Goal: Transaction & Acquisition: Purchase product/service

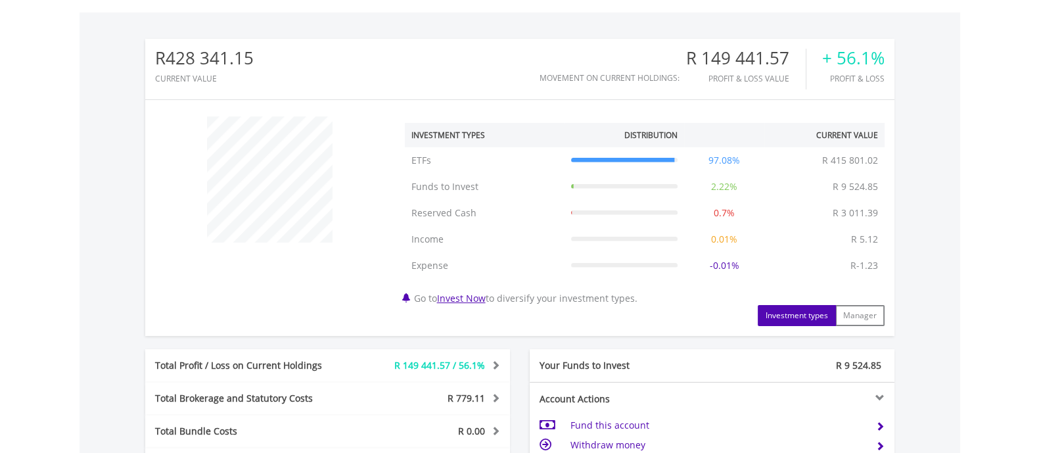
scroll to position [525, 0]
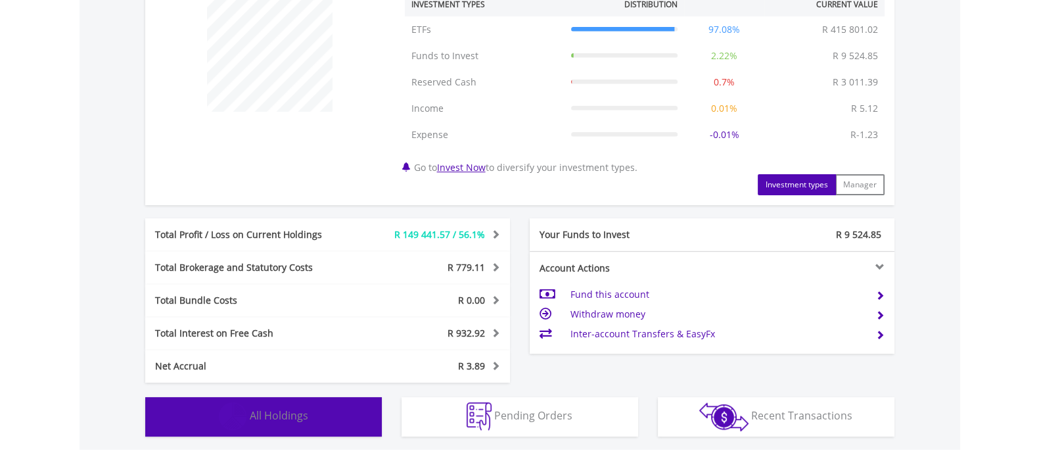
click at [247, 424] on img "button" at bounding box center [233, 416] width 28 height 28
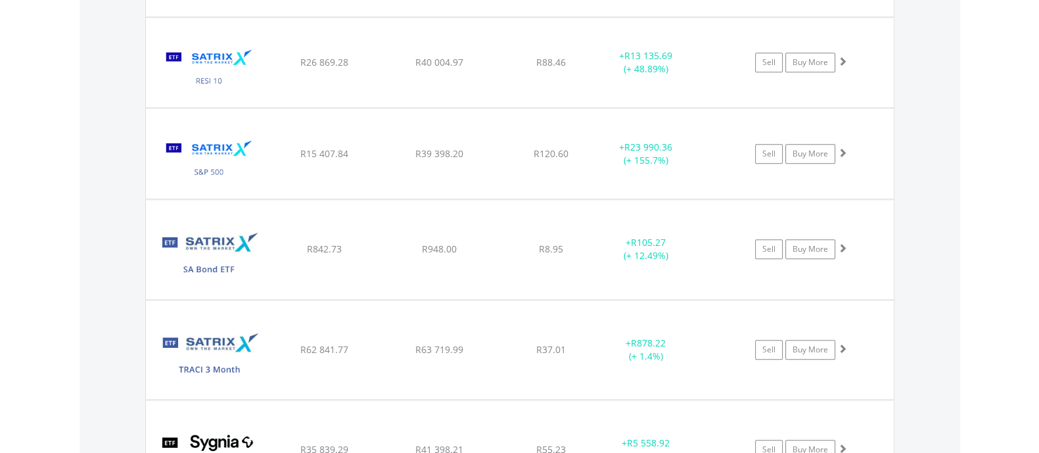
scroll to position [1986, 0]
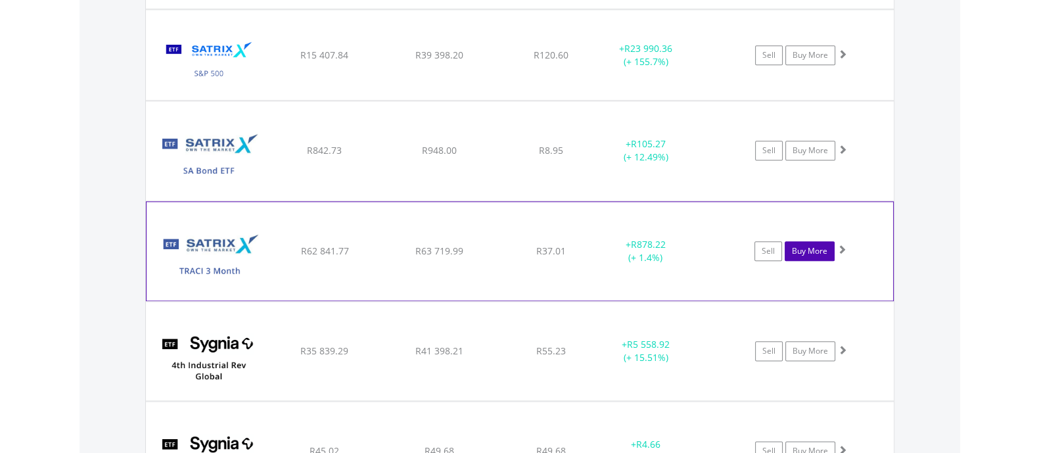
click at [799, 253] on link "Buy More" at bounding box center [810, 251] width 50 height 20
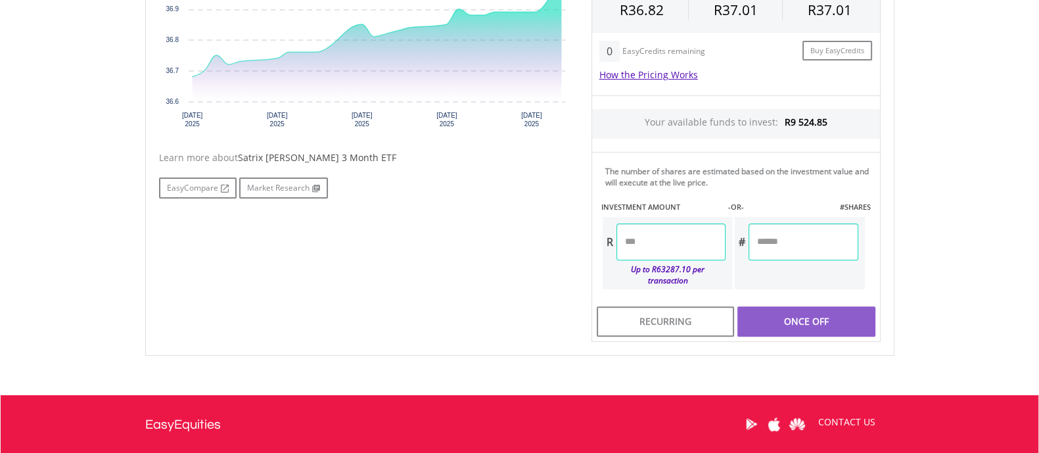
scroll to position [460, 0]
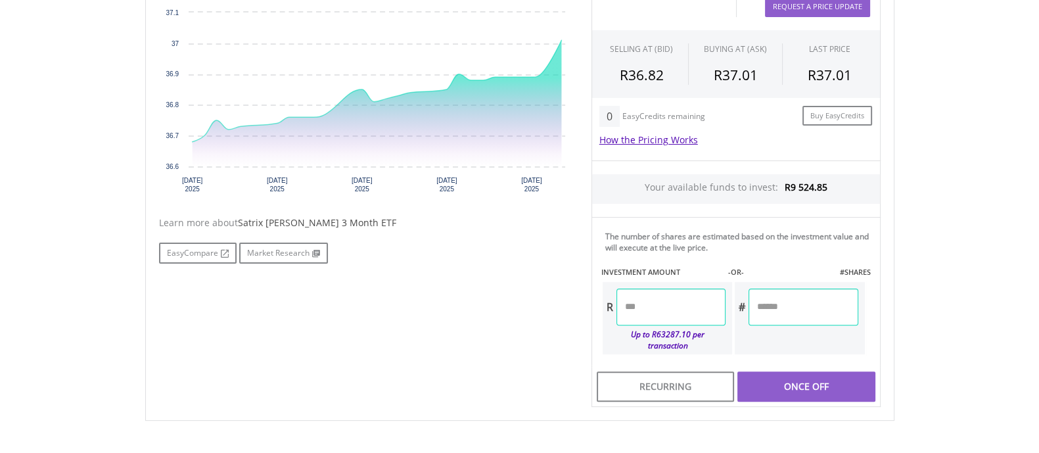
click at [700, 312] on input "number" at bounding box center [671, 307] width 109 height 37
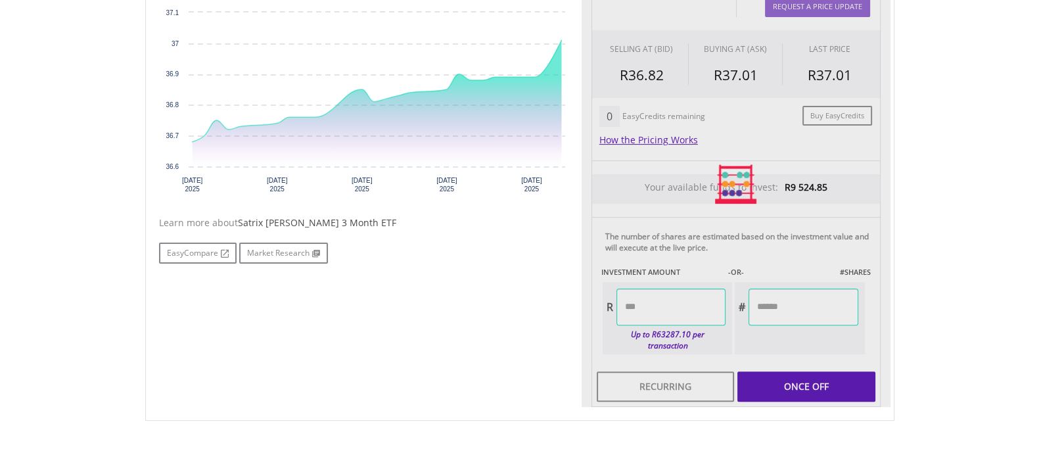
click at [816, 377] on div "Last Updated Price: 15-min. Delay* Price Update Cost: 1 Credits Request A Price…" at bounding box center [736, 185] width 309 height 446
type input "*******"
type input "********"
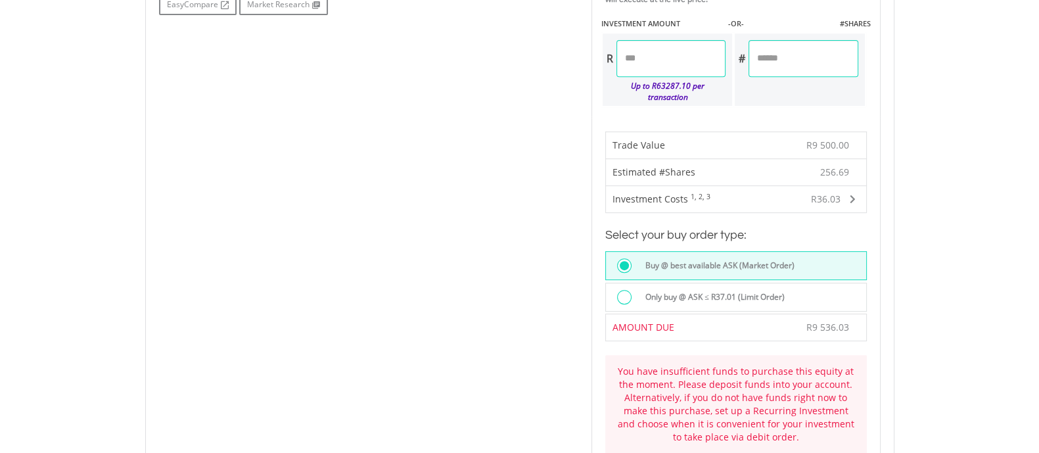
scroll to position [700, 0]
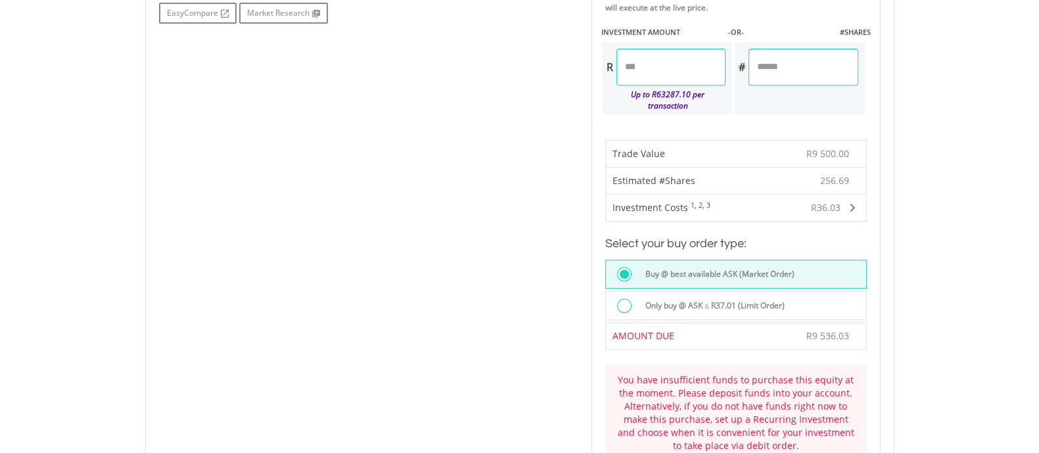
drag, startPoint x: 680, startPoint y: 64, endPoint x: 419, endPoint y: 78, distance: 261.4
click at [419, 78] on div "No chart available. 1 MO CHANGE 0.90% DAILY CHANGE 0.27% 1M 3M 6M 1Y MAX Chart …" at bounding box center [520, 119] width 742 height 794
click at [412, 183] on div "No chart available. 1 MO CHANGE 0.90% DAILY CHANGE 0.27% 1M 3M 6M 1Y MAX Chart …" at bounding box center [520, 119] width 742 height 794
type input "*******"
type input "********"
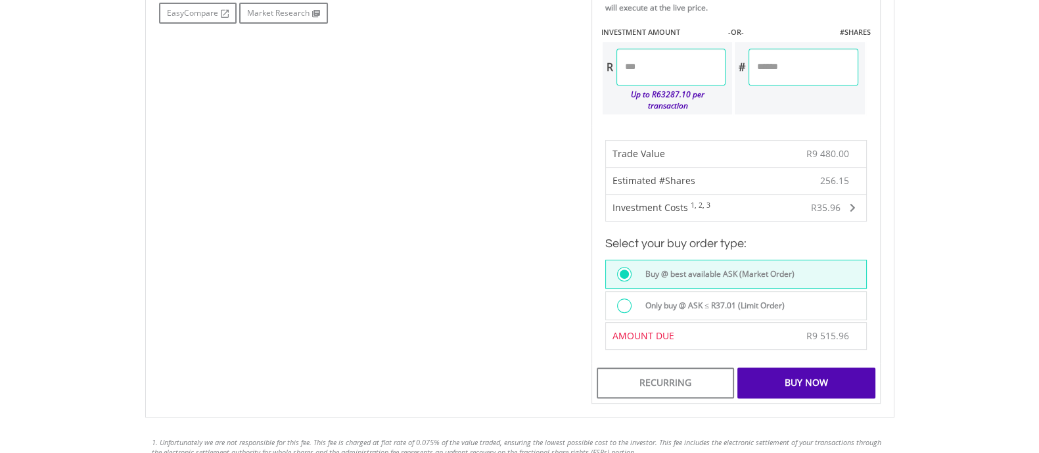
click at [750, 298] on label "Only buy @ ASK ≤ R37.01 (Limit Order)" at bounding box center [711, 305] width 147 height 14
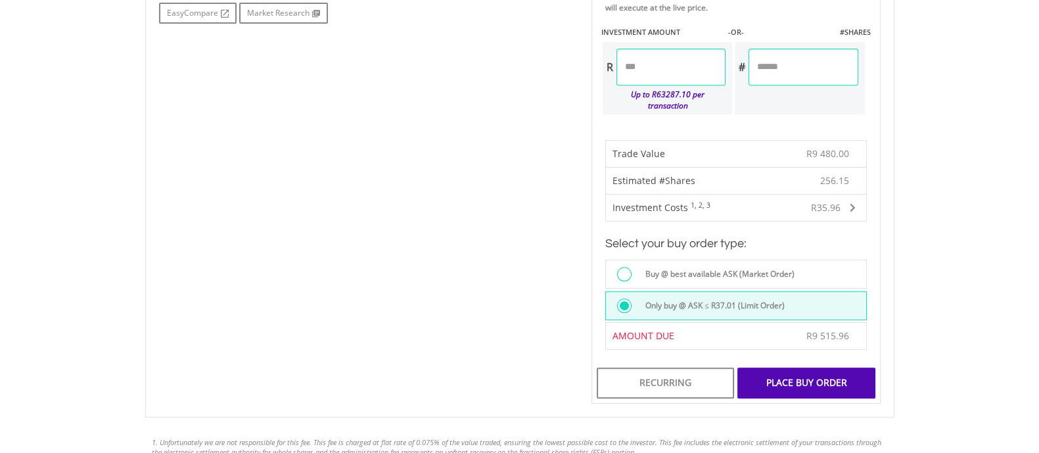
click at [782, 368] on div "Place Buy Order" at bounding box center [806, 383] width 137 height 30
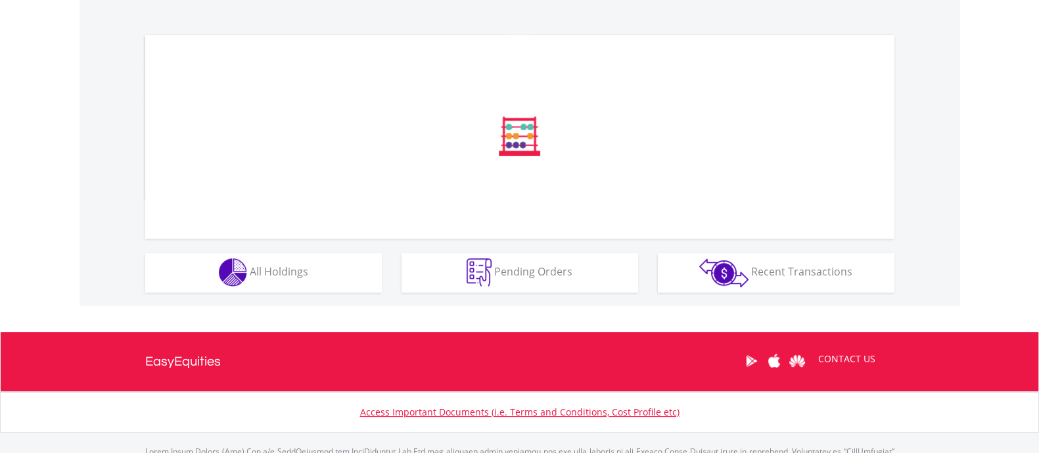
drag, startPoint x: 1046, startPoint y: 100, endPoint x: 1014, endPoint y: 277, distance: 180.3
click at [1014, 277] on html "My Investments Invest Now New Listings Sell My Recurring Investments Pending Or…" at bounding box center [519, 60] width 1039 height 945
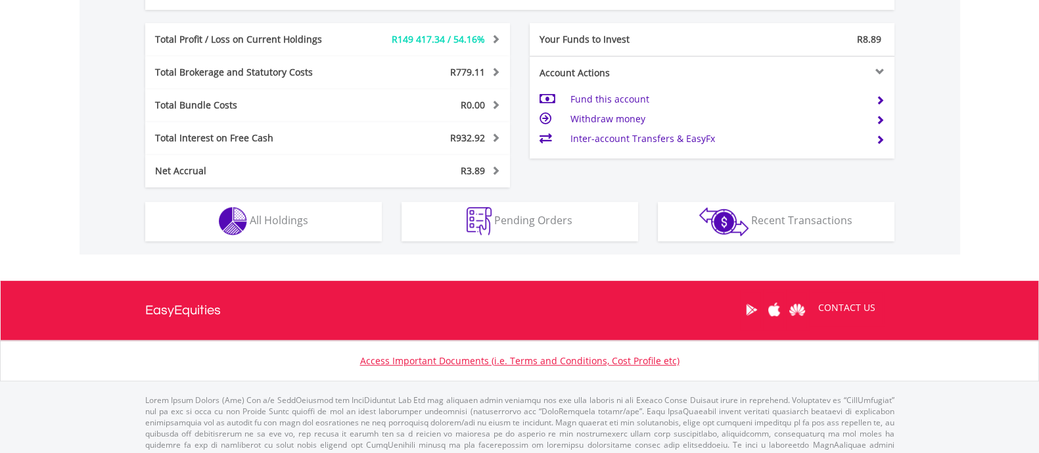
scroll to position [736, 0]
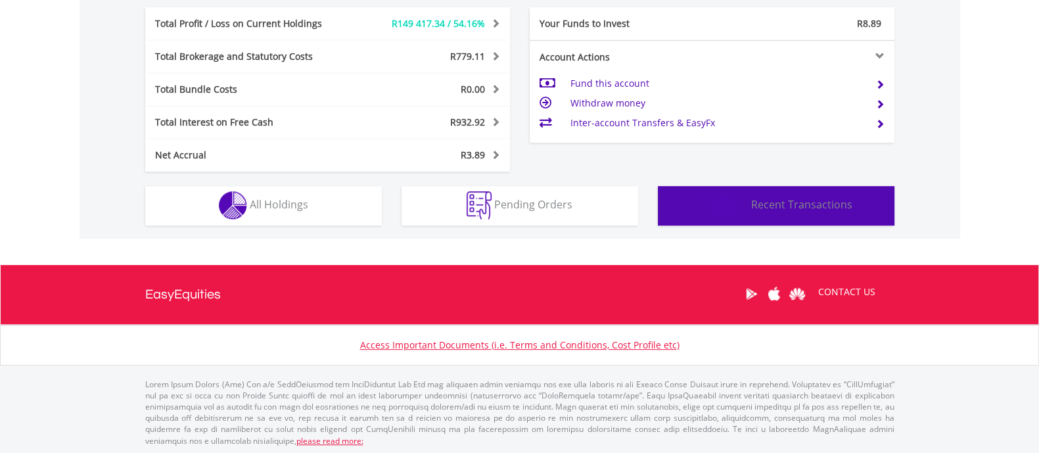
click at [807, 222] on button "Transactions Recent Transactions" at bounding box center [776, 205] width 237 height 39
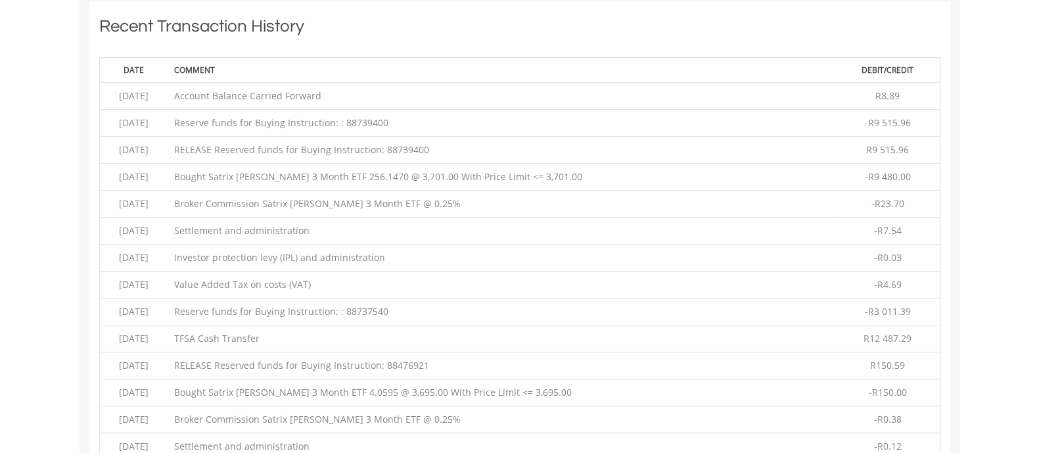
scroll to position [38, 0]
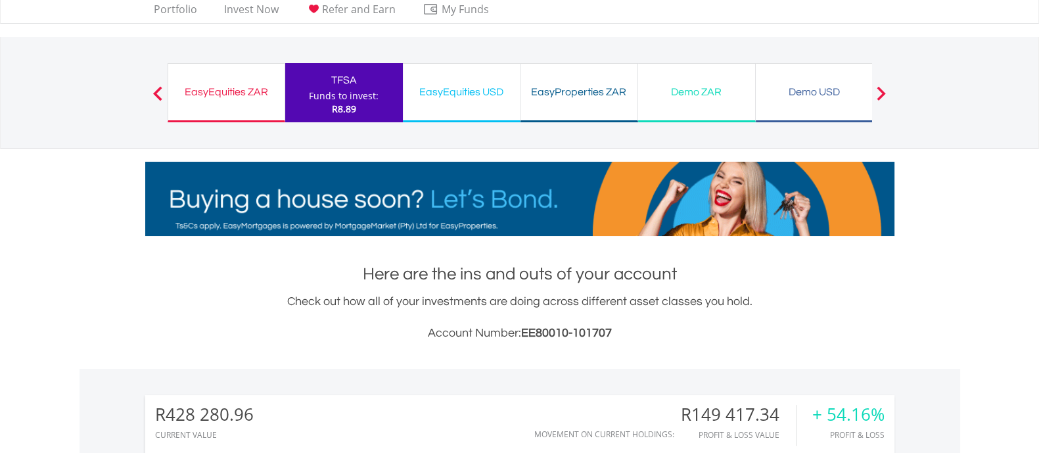
click at [210, 97] on div "EasyEquities ZAR" at bounding box center [226, 92] width 101 height 18
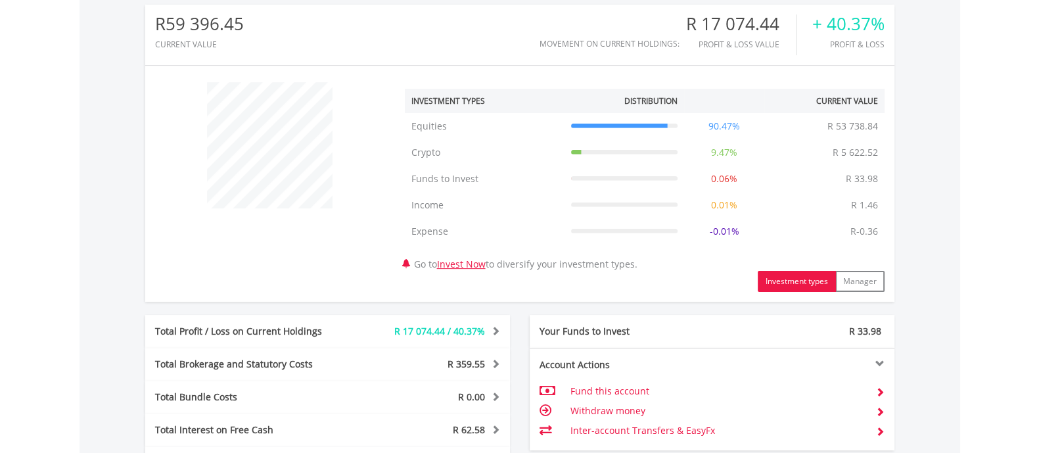
scroll to position [736, 0]
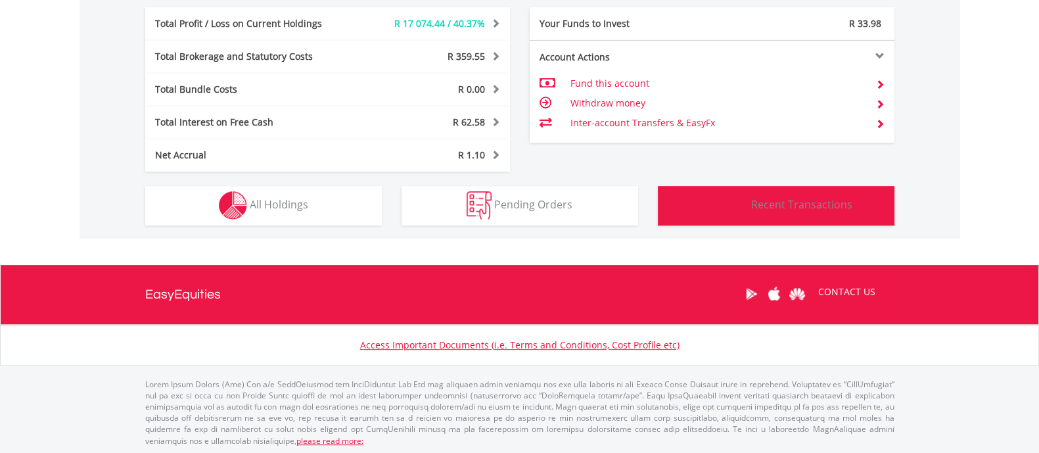
click at [817, 220] on button "Transactions Recent Transactions" at bounding box center [776, 205] width 237 height 39
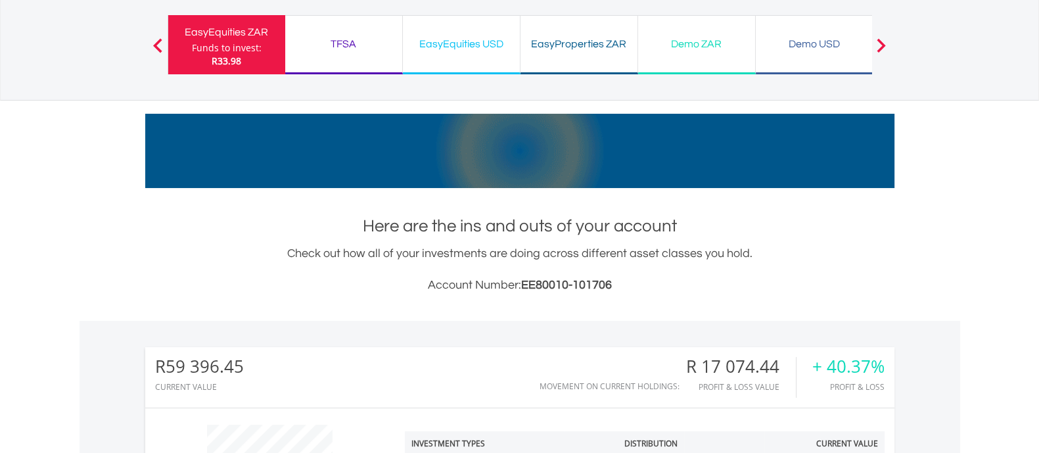
scroll to position [0, 0]
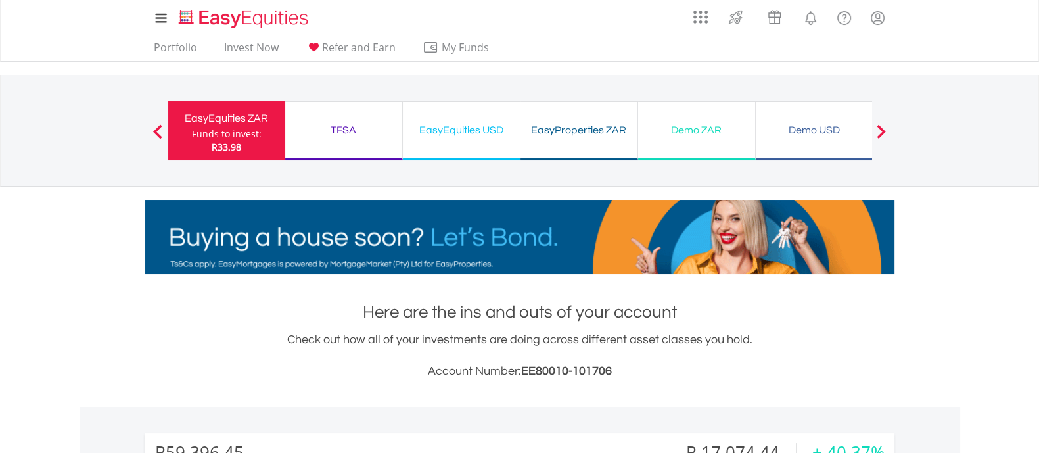
click at [485, 125] on div "EasyEquities USD" at bounding box center [461, 130] width 101 height 18
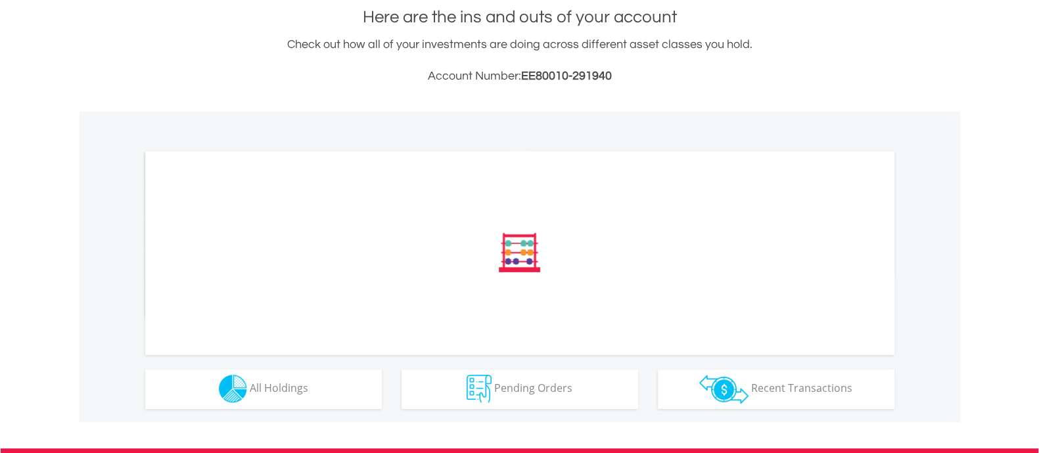
scroll to position [362, 0]
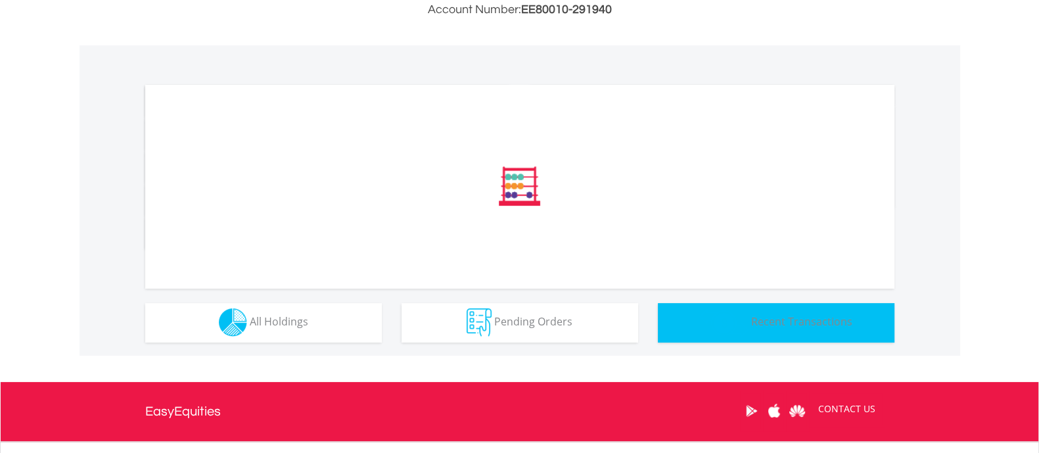
click at [734, 322] on div "﻿ Distribution Current Value Show All" at bounding box center [520, 200] width 881 height 310
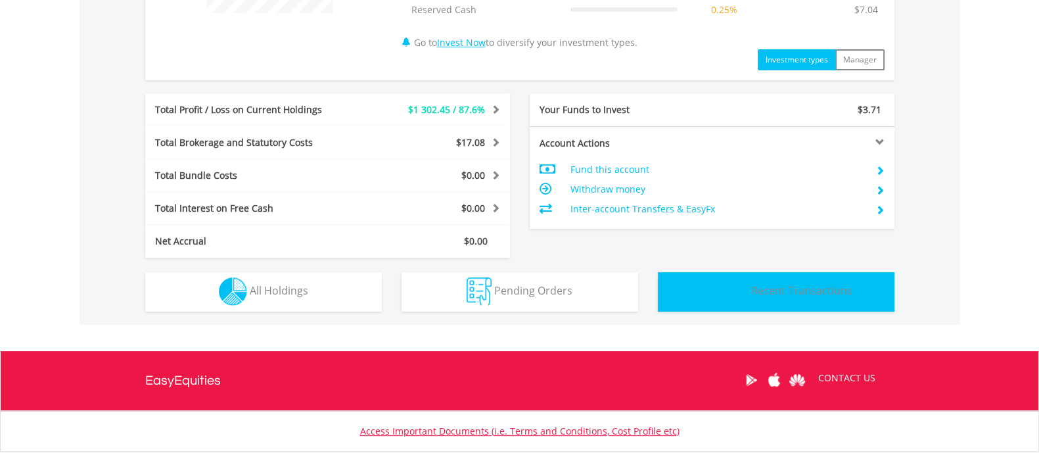
scroll to position [710, 0]
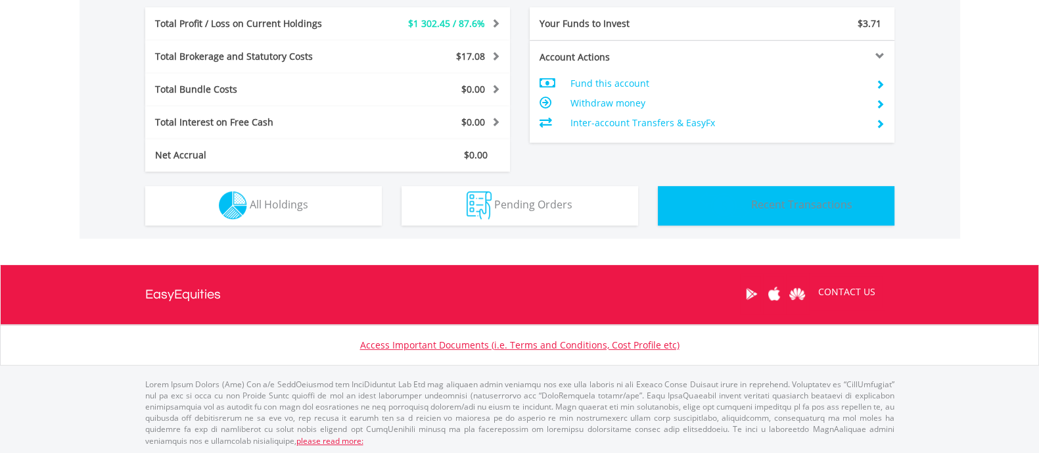
click at [757, 212] on button "Transactions Recent Transactions" at bounding box center [776, 205] width 237 height 39
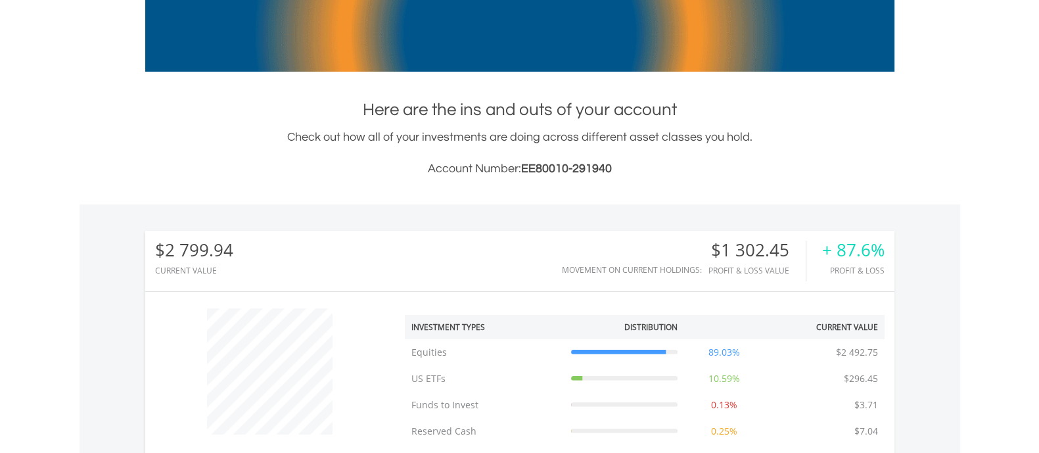
scroll to position [0, 0]
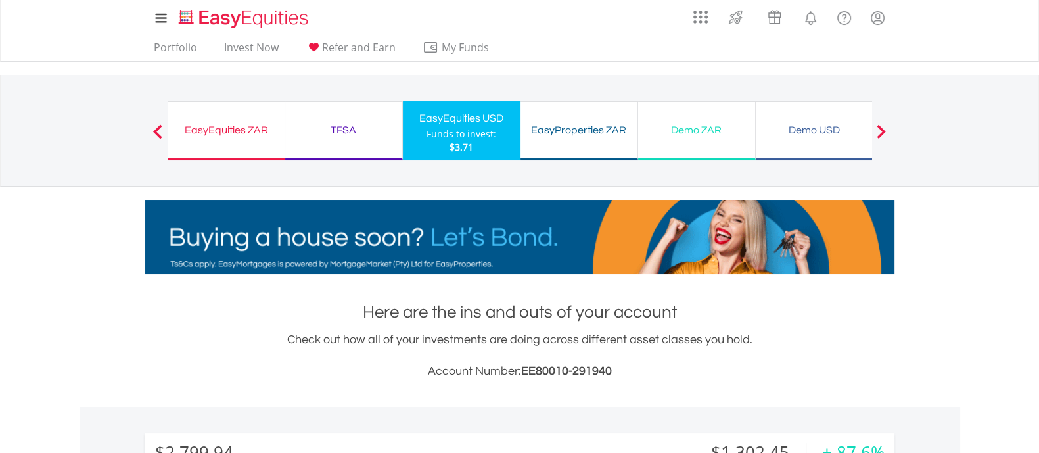
click at [263, 130] on div "EasyEquities ZAR" at bounding box center [226, 130] width 101 height 18
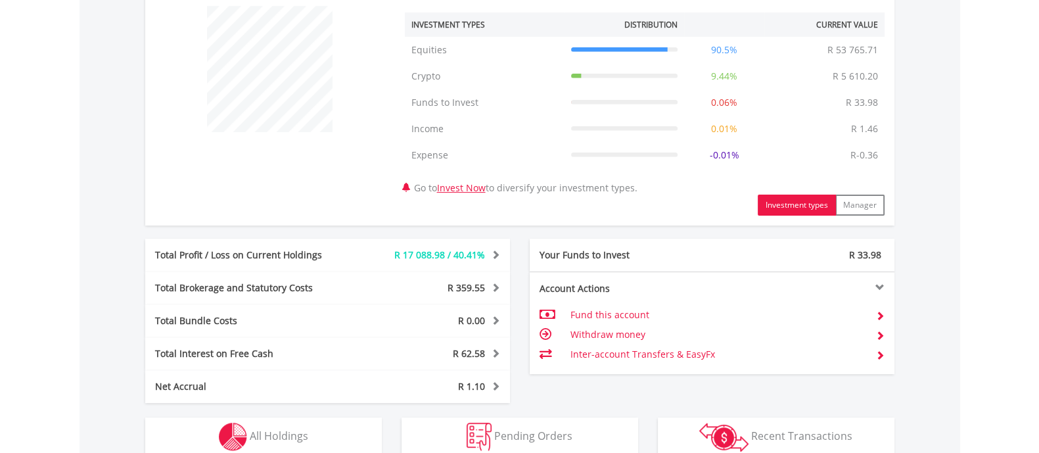
scroll to position [736, 0]
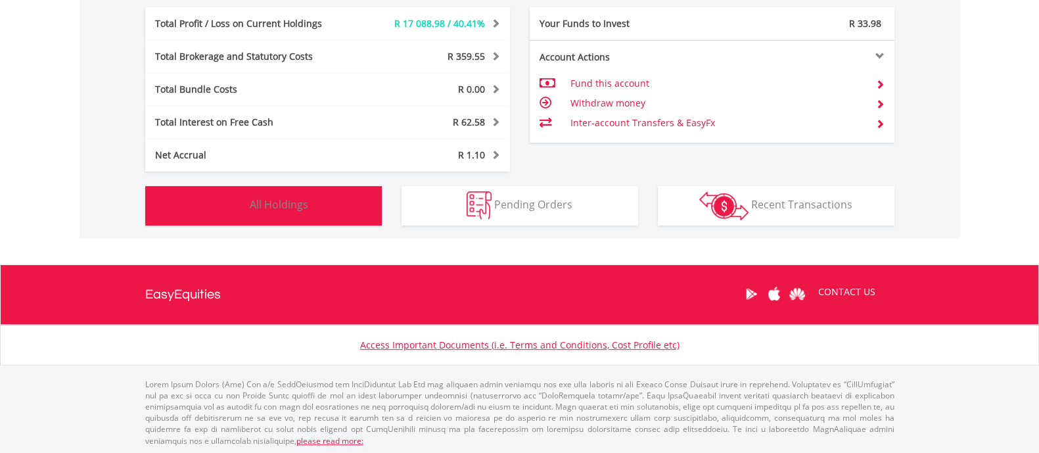
click at [341, 206] on button "Holdings All Holdings" at bounding box center [263, 205] width 237 height 39
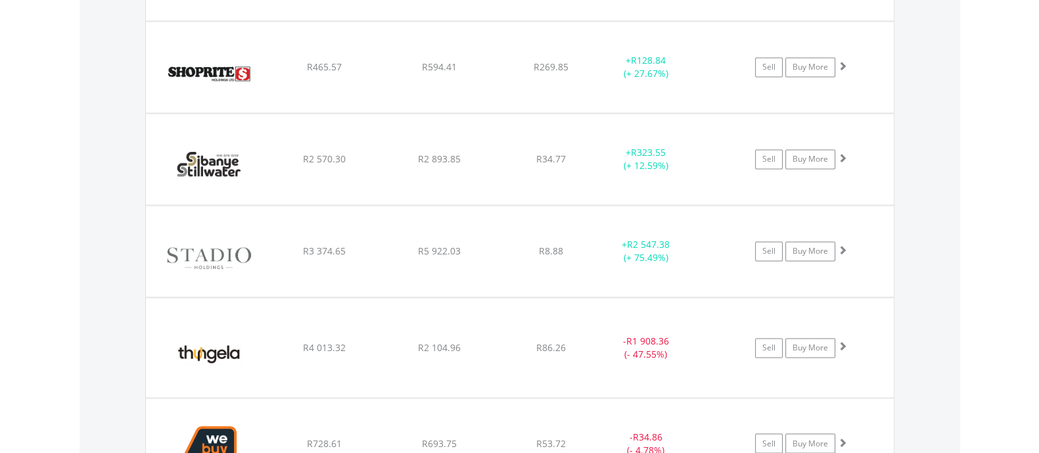
scroll to position [2775, 0]
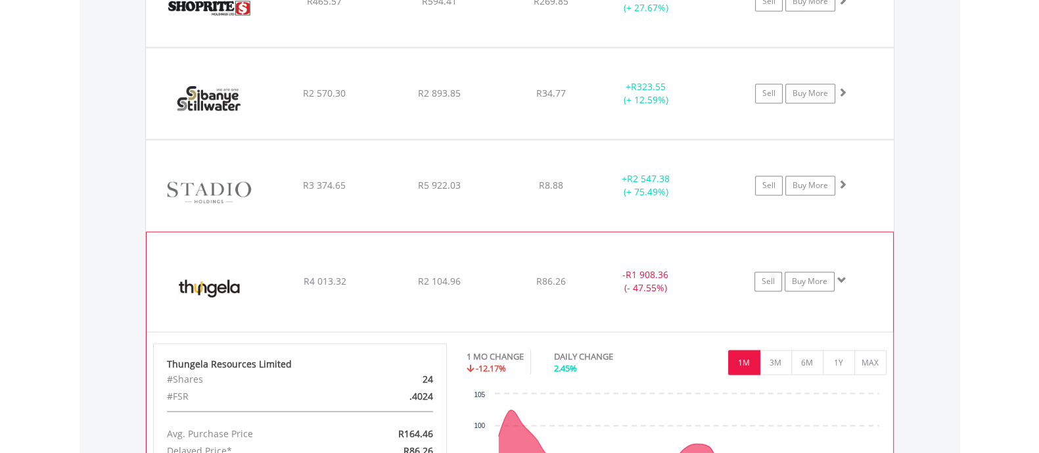
scroll to position [2907, 0]
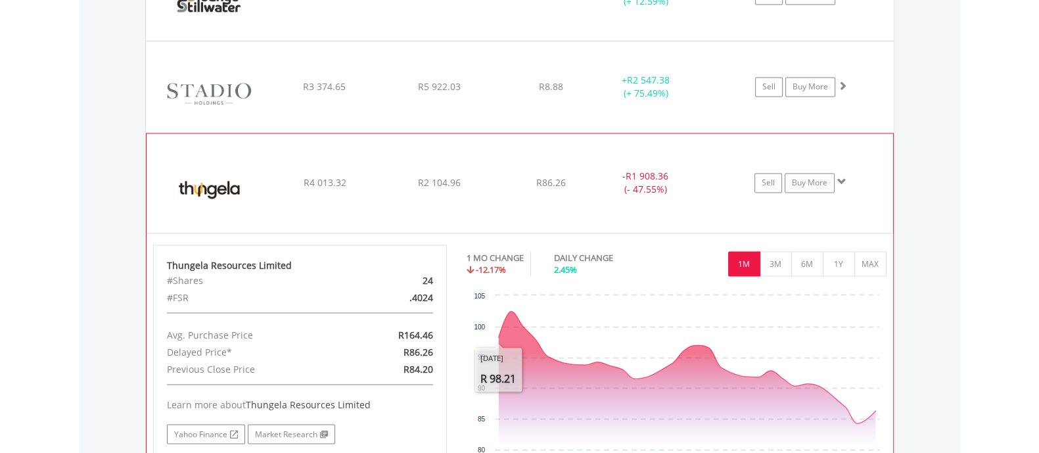
click at [417, 293] on div ".4024" at bounding box center [395, 297] width 95 height 17
copy div "4024"
